Goal: Task Accomplishment & Management: Manage account settings

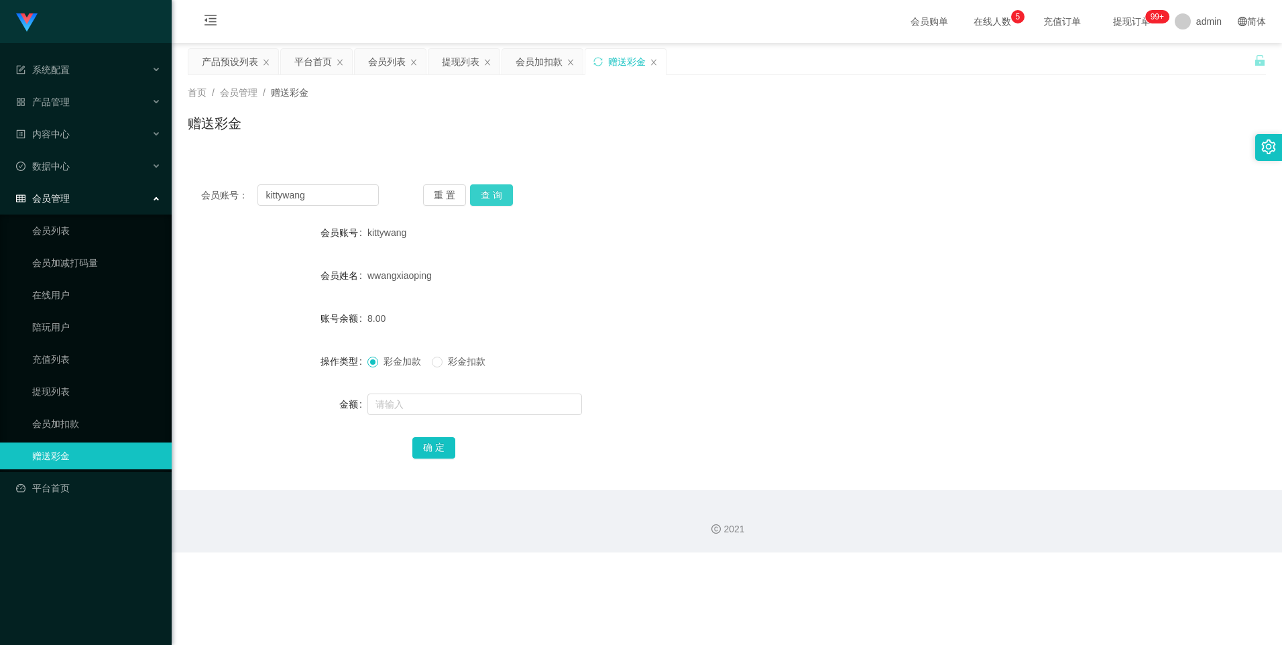
click at [493, 194] on button "查 询" at bounding box center [491, 194] width 43 height 21
drag, startPoint x: 339, startPoint y: 197, endPoint x: 249, endPoint y: 186, distance: 90.6
click at [249, 186] on div "会员账号： kittywang" at bounding box center [290, 194] width 178 height 21
paste input "James123456"
type input "James123456"
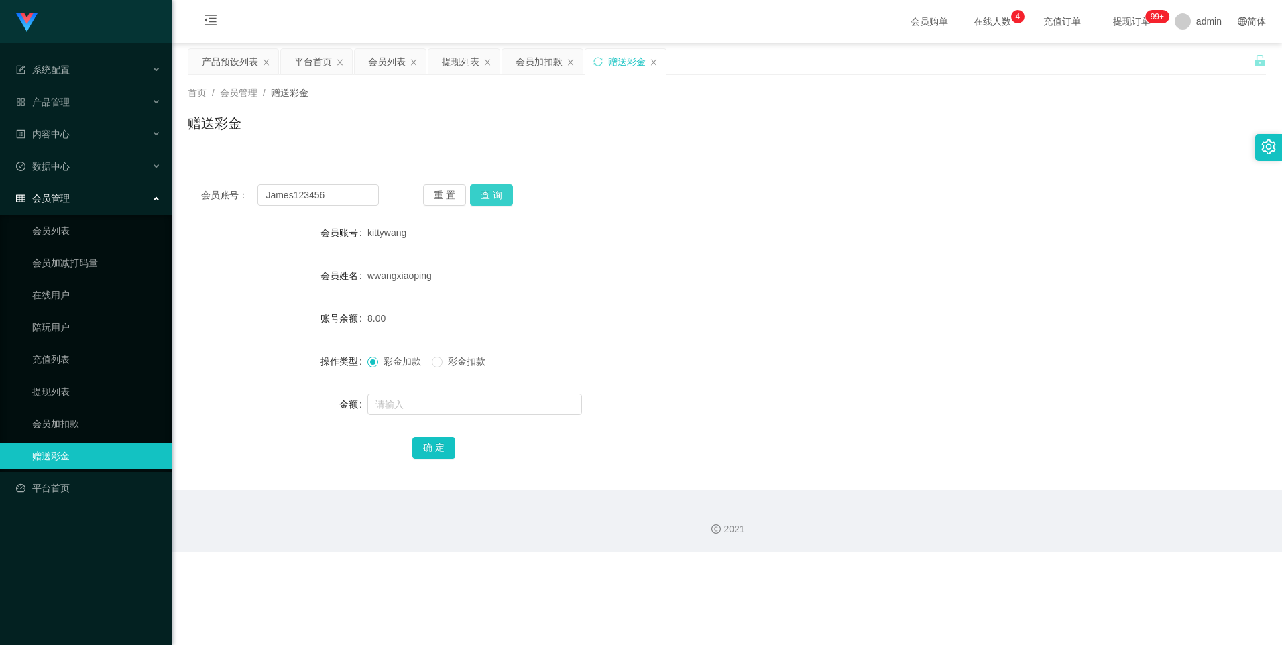
click at [498, 192] on button "查 询" at bounding box center [491, 194] width 43 height 21
click at [461, 68] on div "提现列表" at bounding box center [461, 61] width 38 height 25
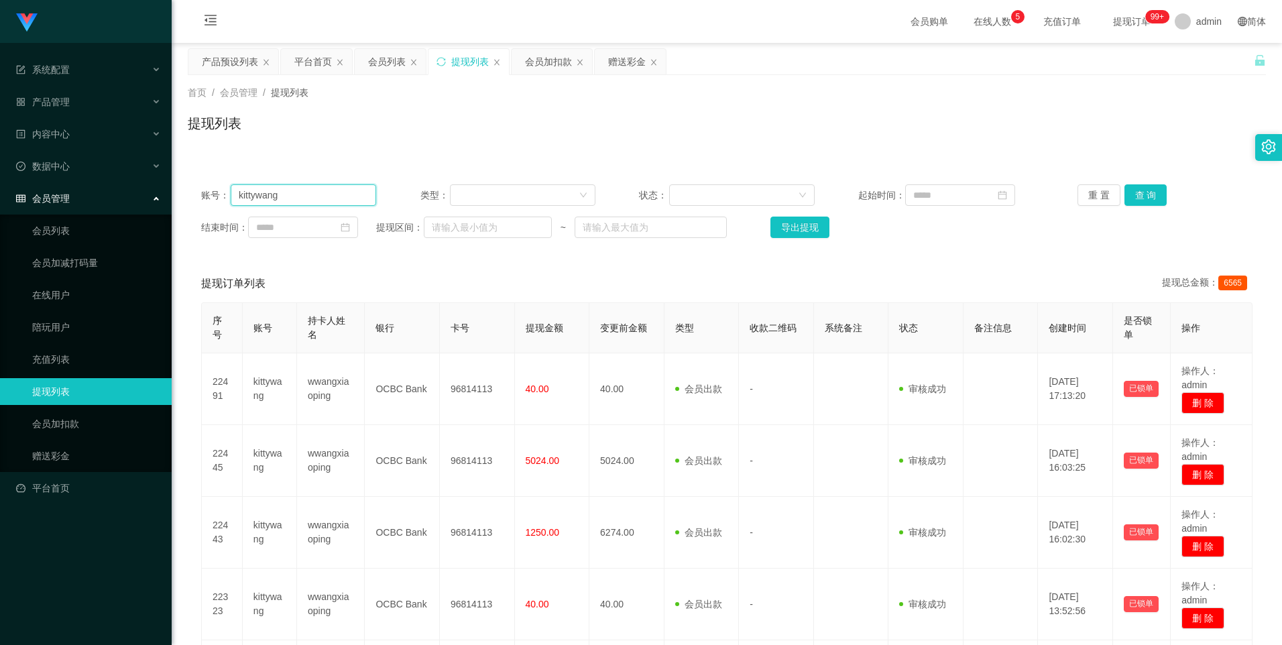
drag, startPoint x: 292, startPoint y: 195, endPoint x: 220, endPoint y: 184, distance: 72.7
click at [220, 184] on div "账号： kittywang 类型： 状态： 起始时间： 重 置 查 询 结束时间： 提现区间： ~ 导出提现" at bounding box center [727, 211] width 1078 height 80
paste input "James123456"
type input "James123456"
click at [1143, 195] on button "查 询" at bounding box center [1146, 194] width 43 height 21
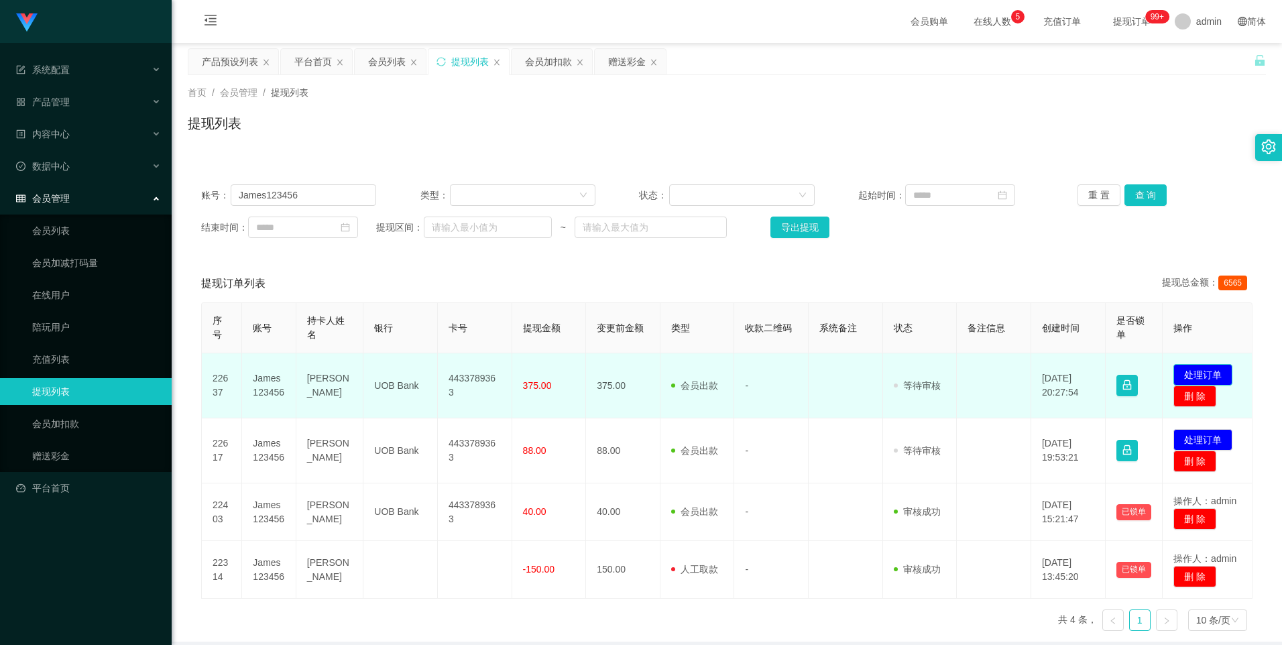
click at [1208, 376] on button "处理订单" at bounding box center [1202, 374] width 59 height 21
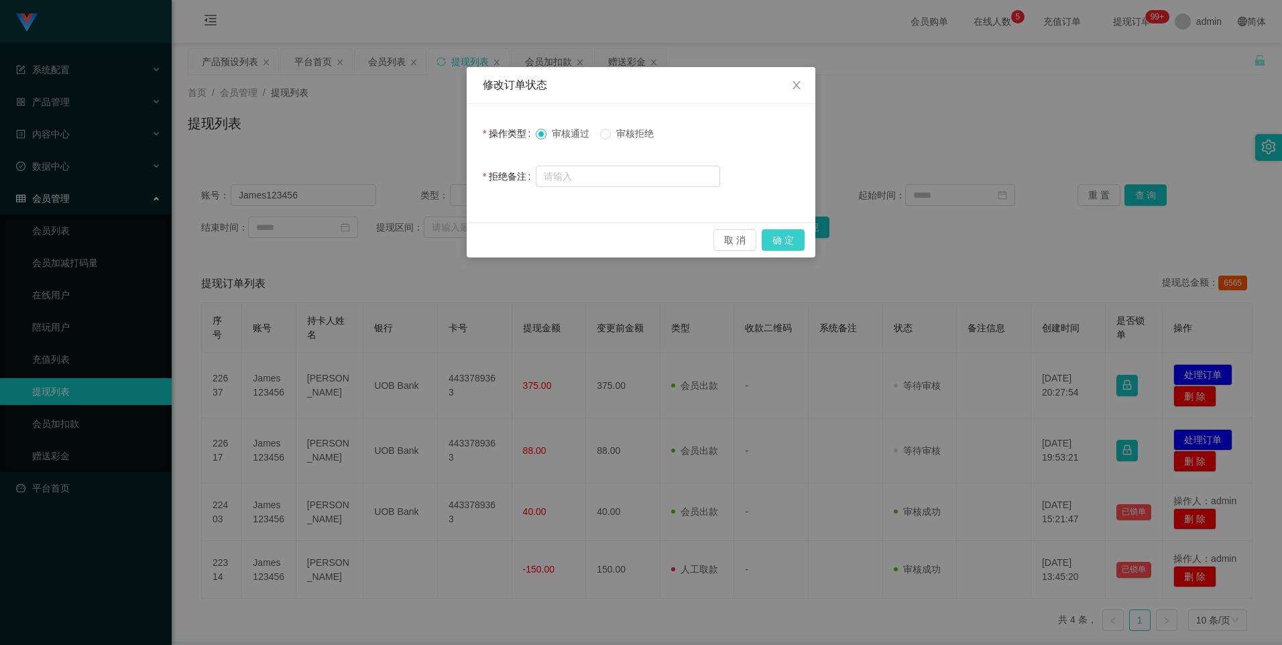
click at [784, 241] on button "确 定" at bounding box center [783, 239] width 43 height 21
